Goal: Transaction & Acquisition: Purchase product/service

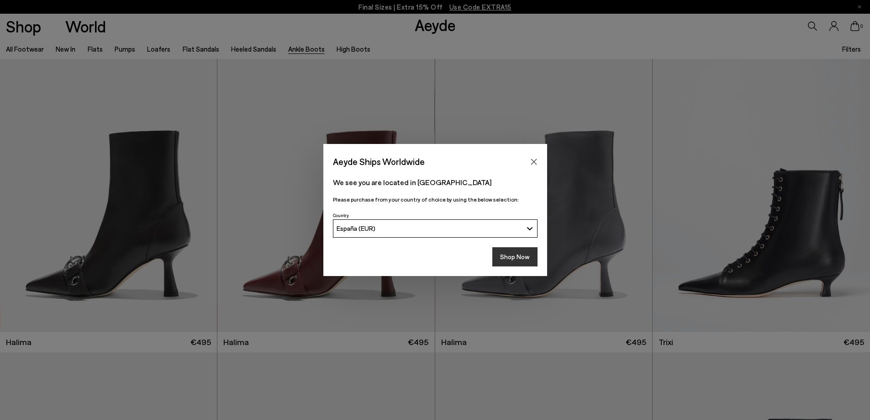
click at [529, 254] on button "Shop Now" at bounding box center [514, 256] width 45 height 19
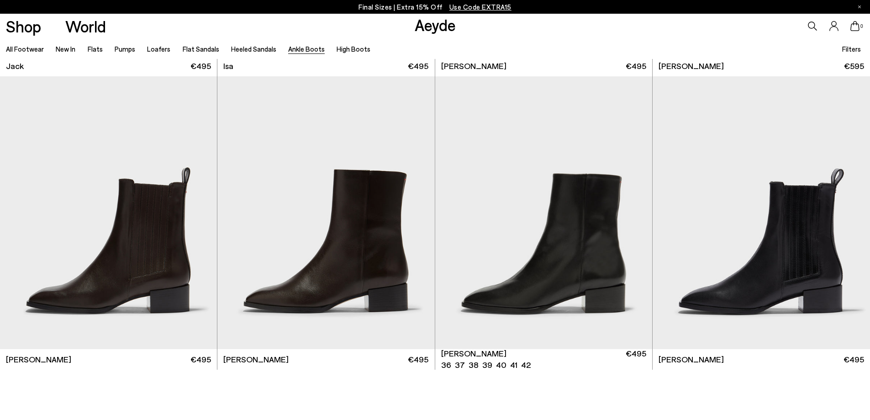
scroll to position [2558, 0]
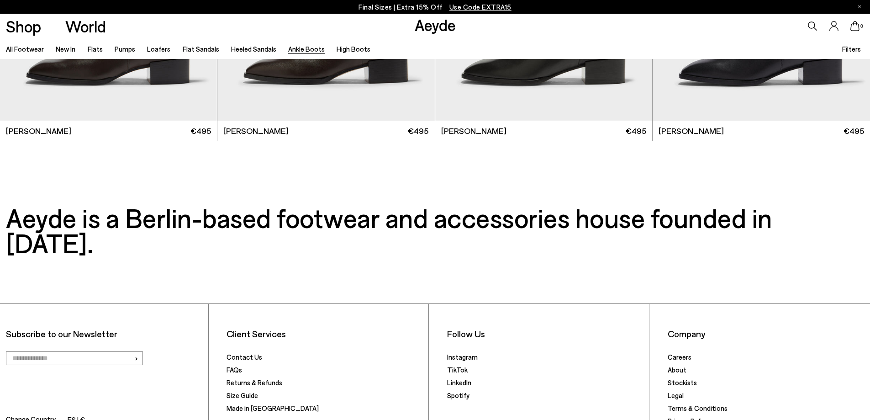
click at [143, 51] on ul "All Footwear New In Flats Pumps Loafers Flat Sandals Heeled Sandals Ankle Boots…" at bounding box center [194, 48] width 377 height 21
click at [153, 48] on link "Loafers" at bounding box center [158, 49] width 23 height 8
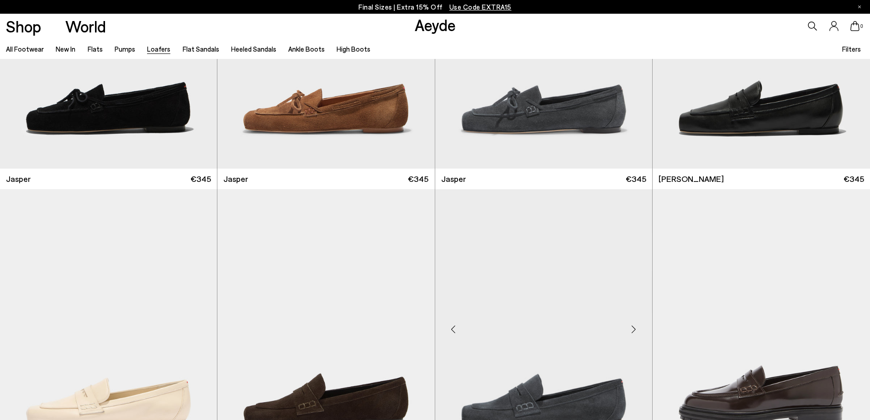
scroll to position [685, 0]
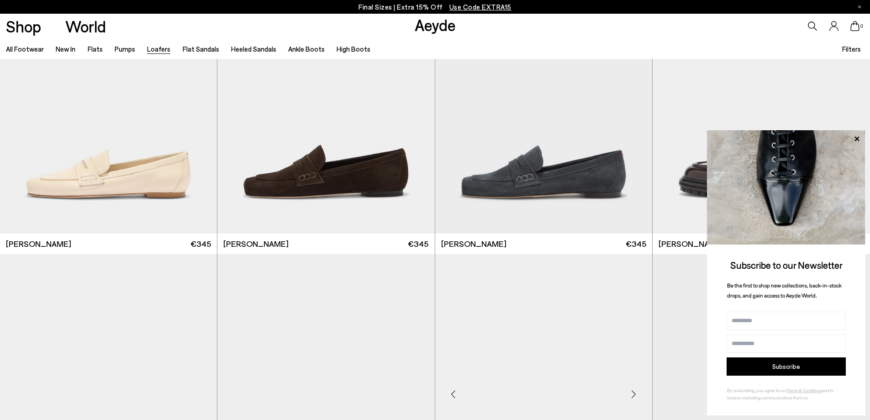
scroll to position [914, 0]
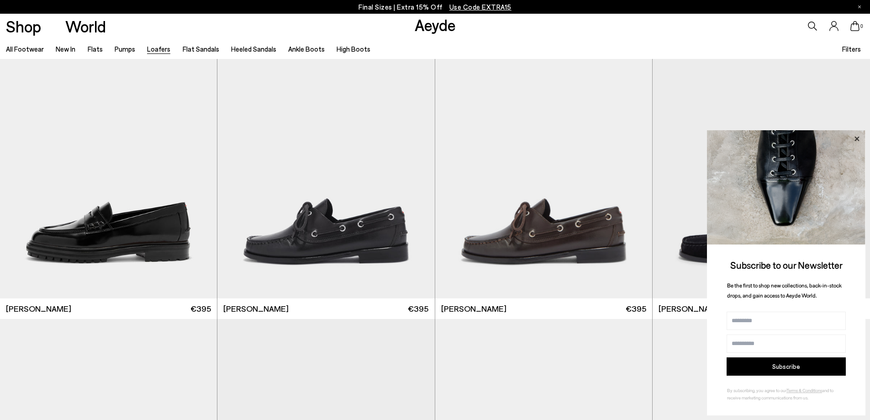
click at [858, 135] on icon at bounding box center [857, 139] width 12 height 12
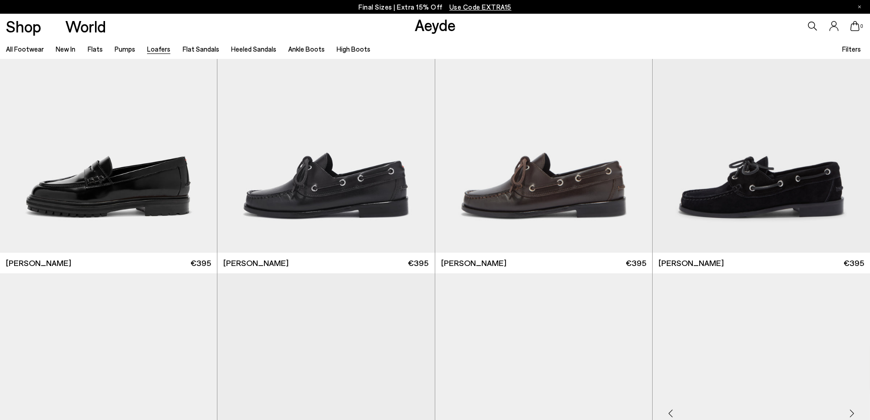
scroll to position [1188, 0]
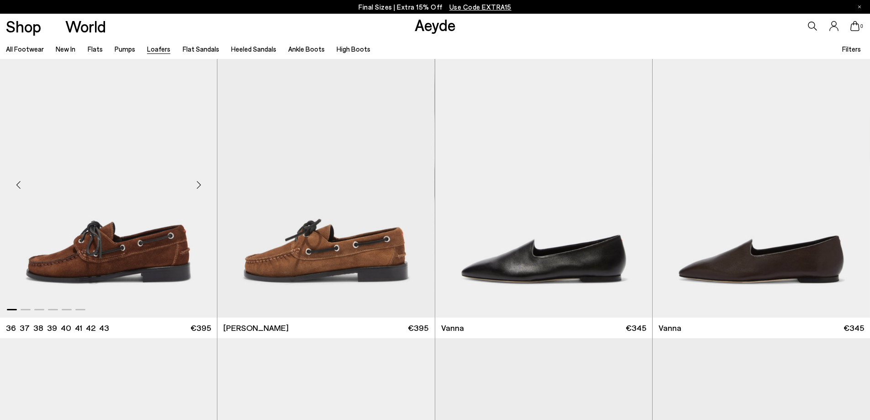
click at [199, 183] on div "Next slide" at bounding box center [198, 184] width 27 height 27
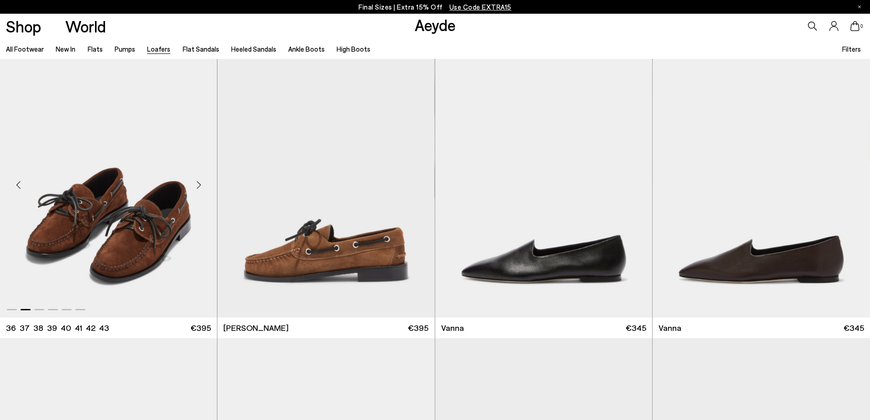
click at [199, 183] on div "Next slide" at bounding box center [198, 184] width 27 height 27
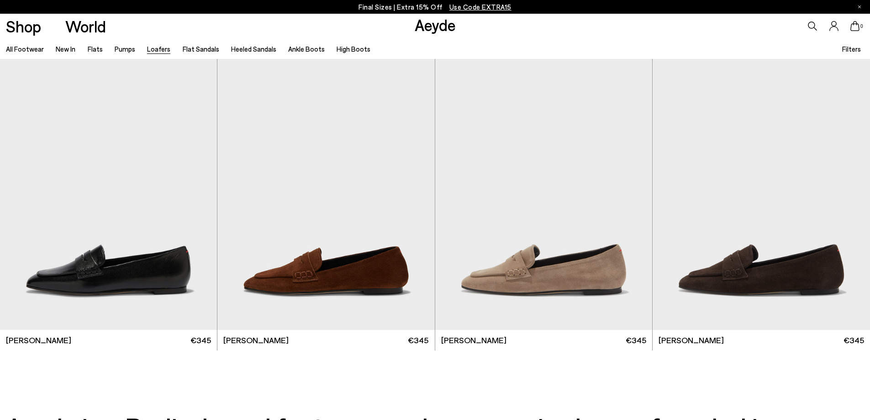
scroll to position [2284, 0]
